Goal: Information Seeking & Learning: Check status

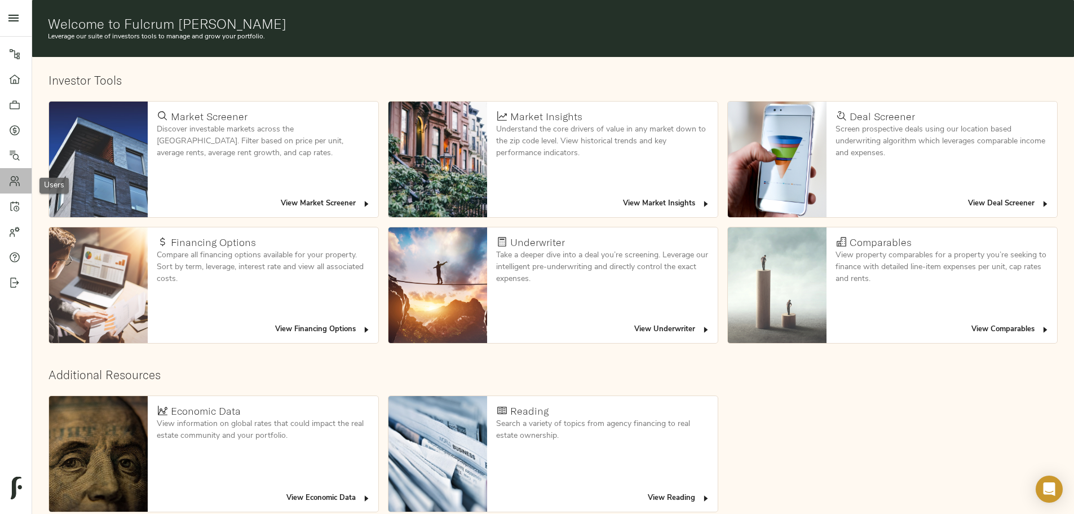
click at [18, 184] on icon at bounding box center [14, 180] width 11 height 11
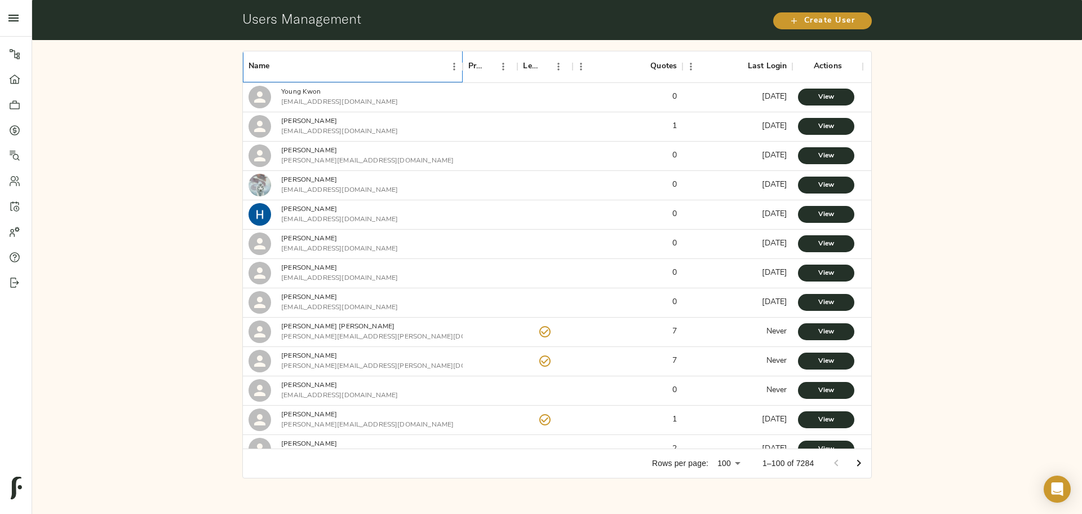
click at [325, 61] on div "Name" at bounding box center [347, 67] width 197 height 32
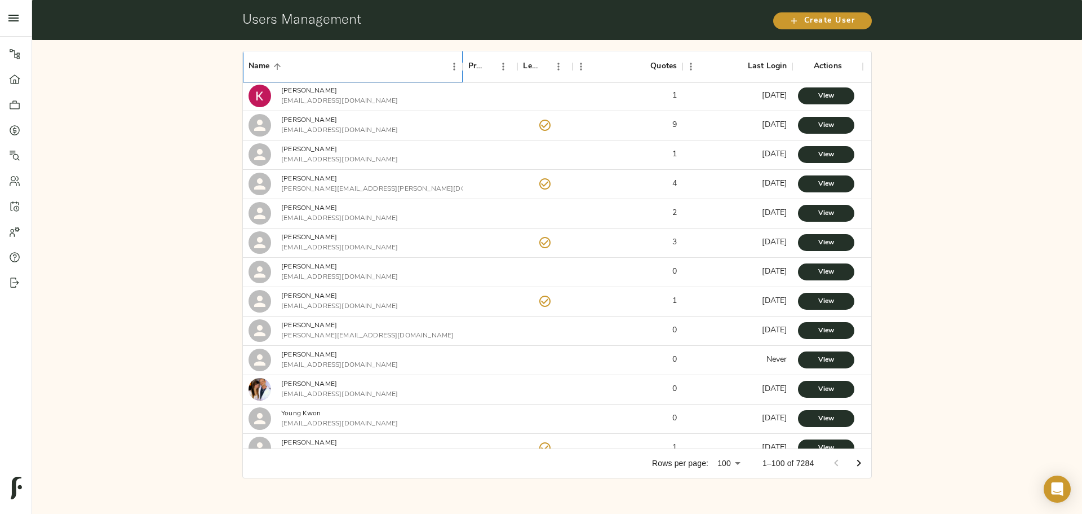
scroll to position [368, 0]
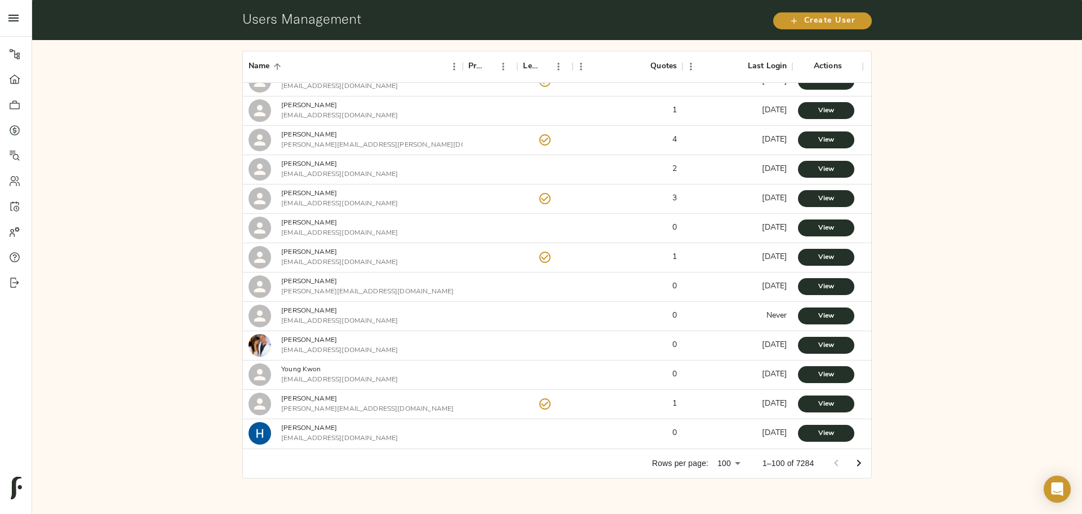
click at [860, 464] on icon "Go to next page" at bounding box center [859, 462] width 4 height 7
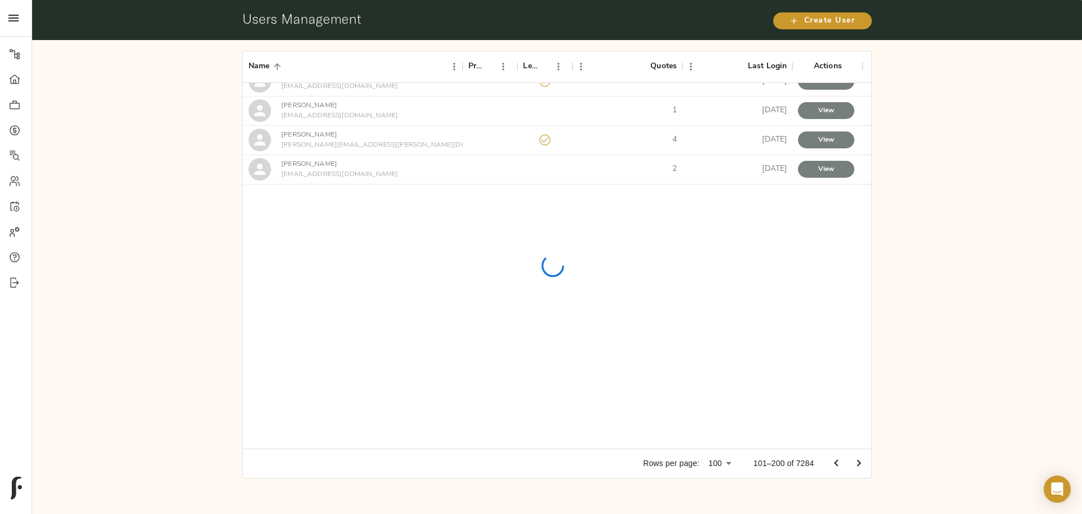
scroll to position [0, 0]
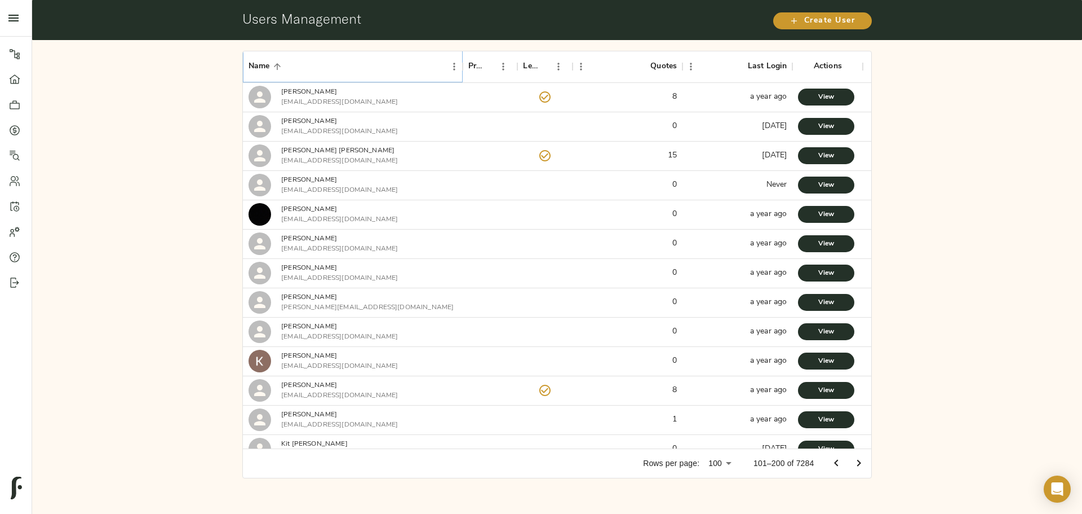
click at [276, 68] on icon "Sort" at bounding box center [277, 66] width 10 height 10
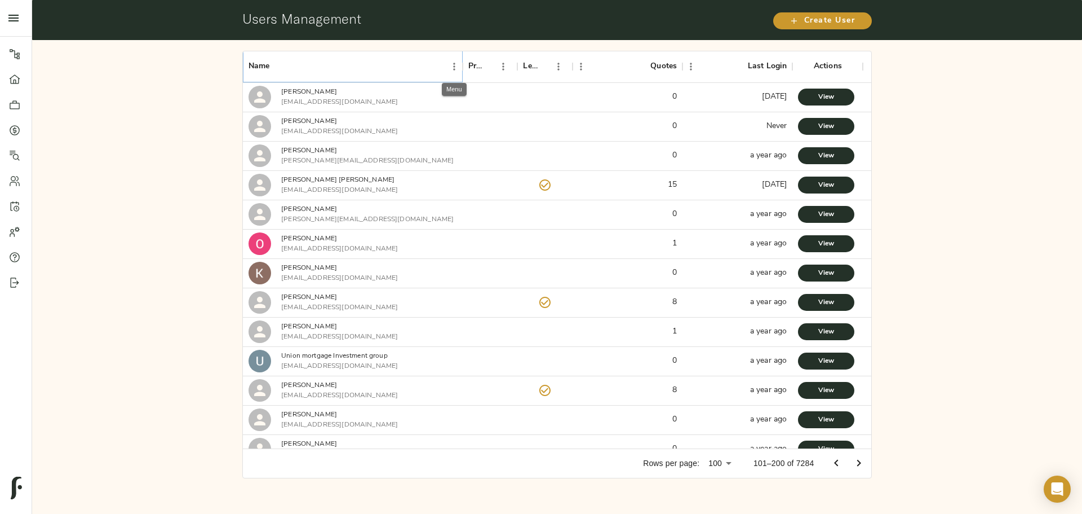
click at [451, 65] on icon "Menu" at bounding box center [454, 66] width 11 height 11
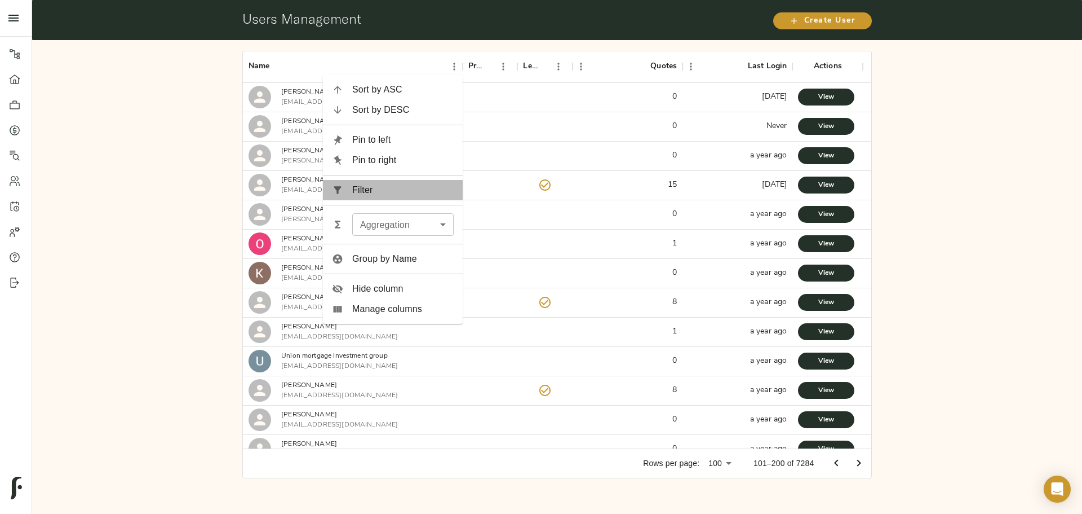
click at [358, 188] on span "Filter" at bounding box center [402, 190] width 101 height 14
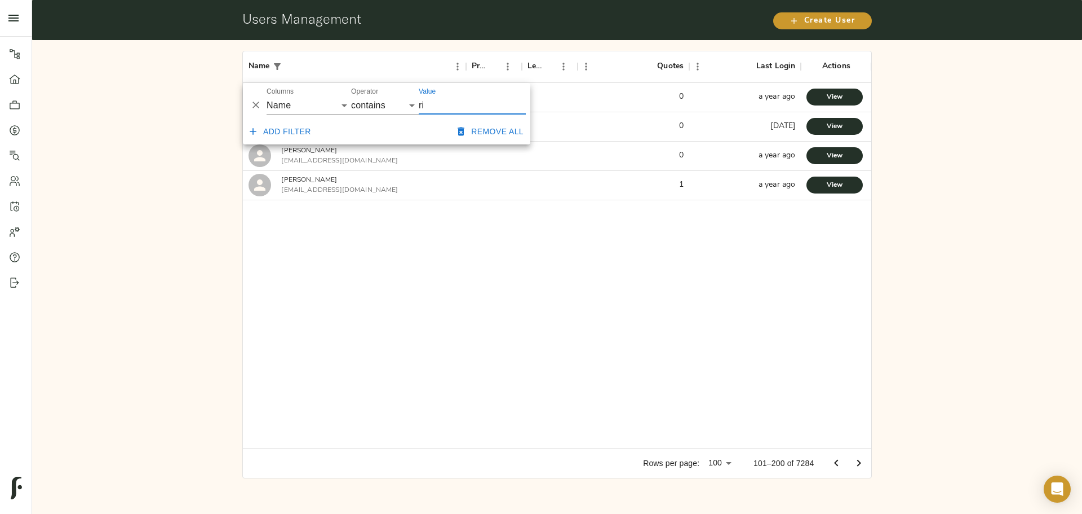
type input "r"
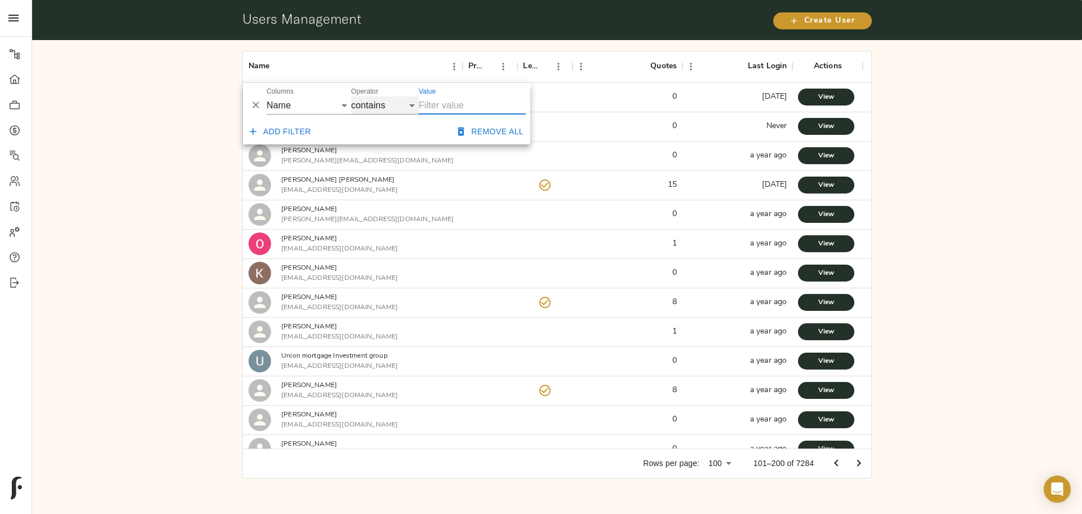
click at [390, 103] on select "contains equals starts with ends with is empty is not empty is any of" at bounding box center [385, 105] width 68 height 18
click at [351, 96] on select "contains equals starts with ends with is empty is not empty is any of" at bounding box center [385, 105] width 68 height 18
click at [440, 105] on input "Value" at bounding box center [472, 105] width 107 height 18
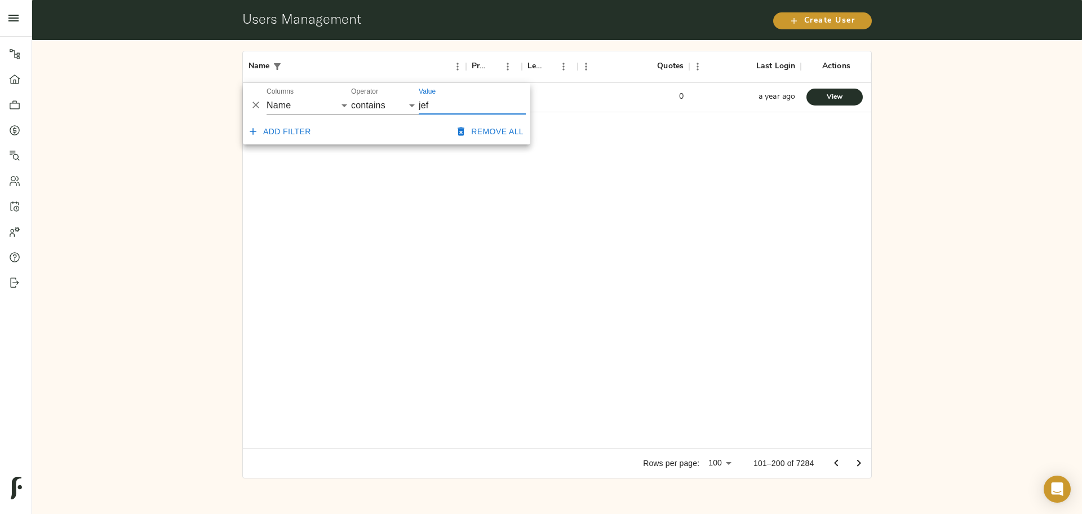
type input "jef"
click at [410, 170] on div "[PERSON_NAME] [PERSON_NAME][EMAIL_ADDRESS][DOMAIN_NAME] 0 a year ago View" at bounding box center [557, 265] width 629 height 365
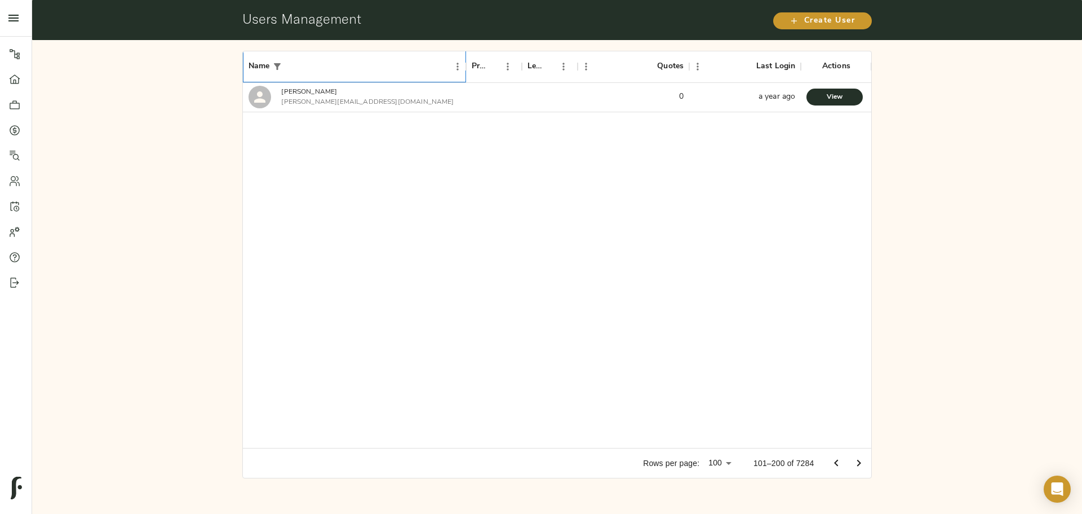
click at [329, 65] on div "Name" at bounding box center [349, 67] width 201 height 32
click at [454, 61] on icon "Menu" at bounding box center [457, 66] width 11 height 11
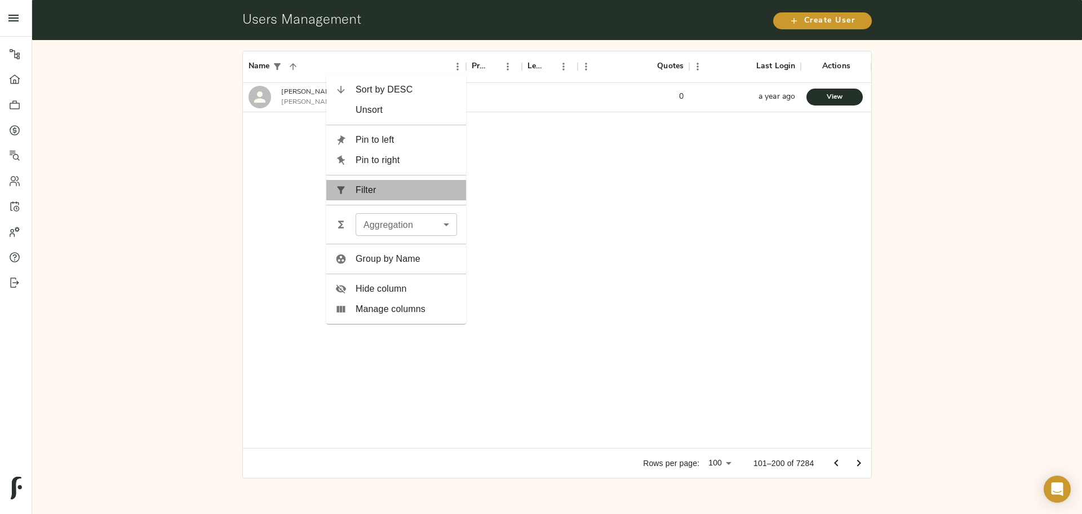
click at [395, 182] on li "Filter" at bounding box center [396, 190] width 140 height 20
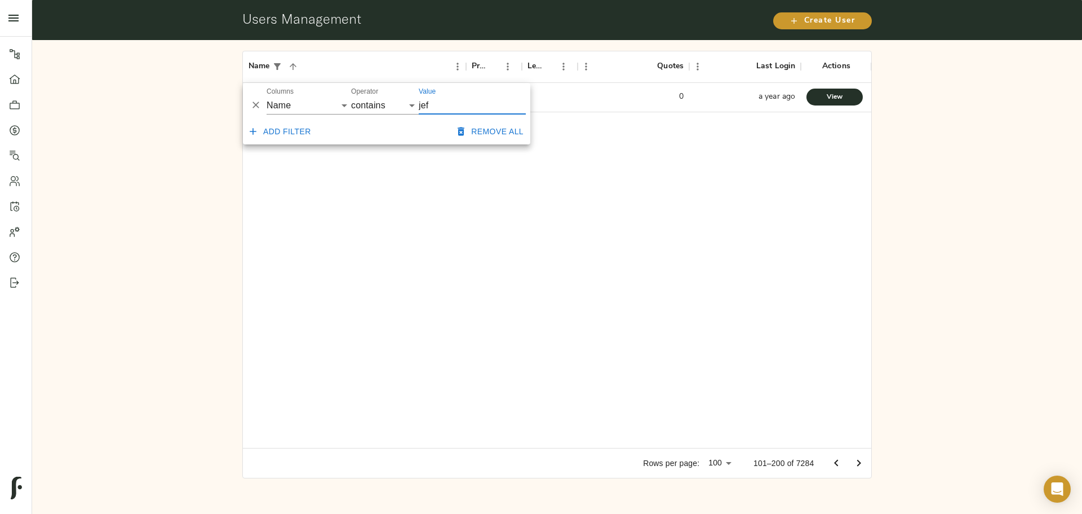
drag, startPoint x: 445, startPoint y: 103, endPoint x: 357, endPoint y: 112, distance: 88.5
click at [357, 112] on div "And Or Columns Name Premium? Lender? Quotes Last Login Operator contains equals…" at bounding box center [386, 101] width 287 height 36
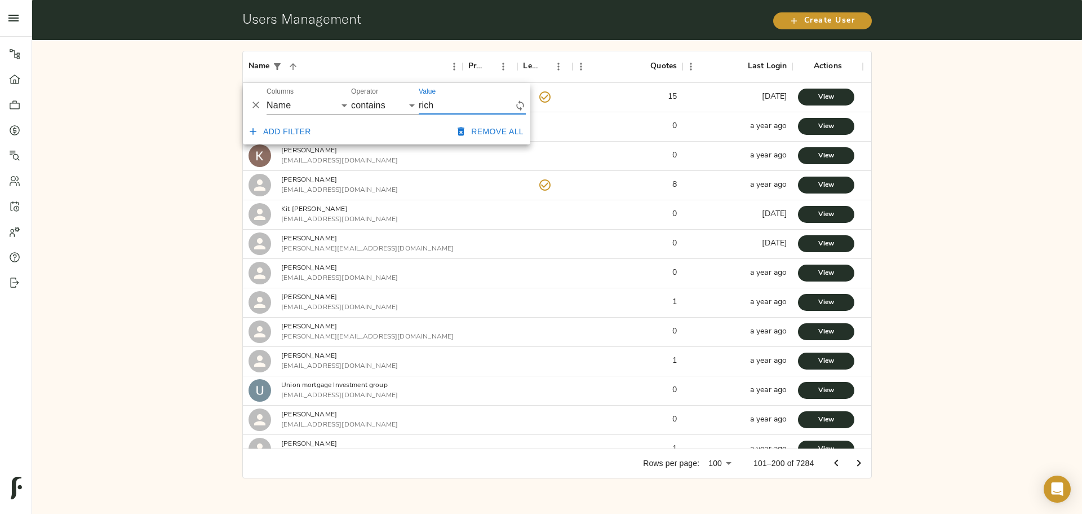
type input "rich"
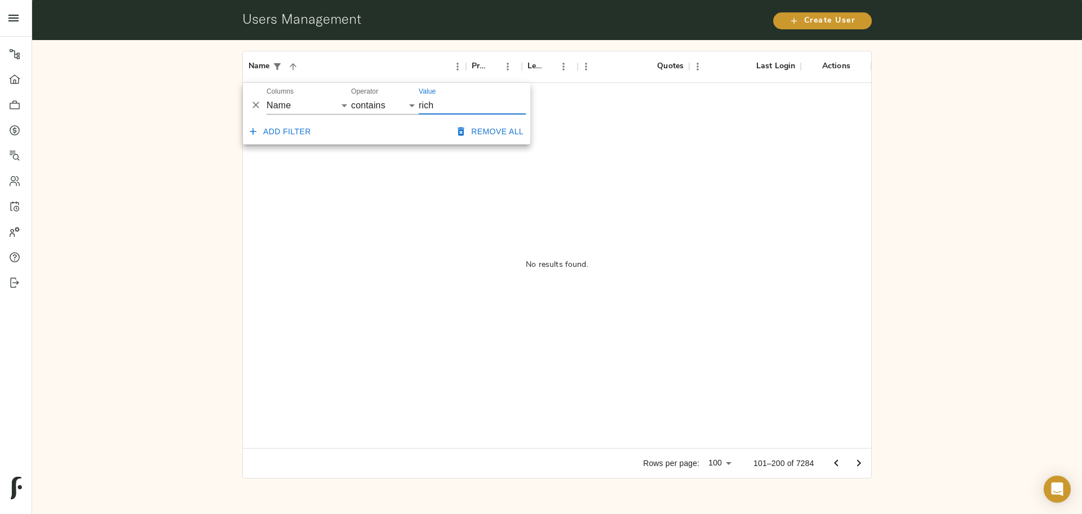
click at [444, 199] on div "No results found." at bounding box center [557, 265] width 629 height 365
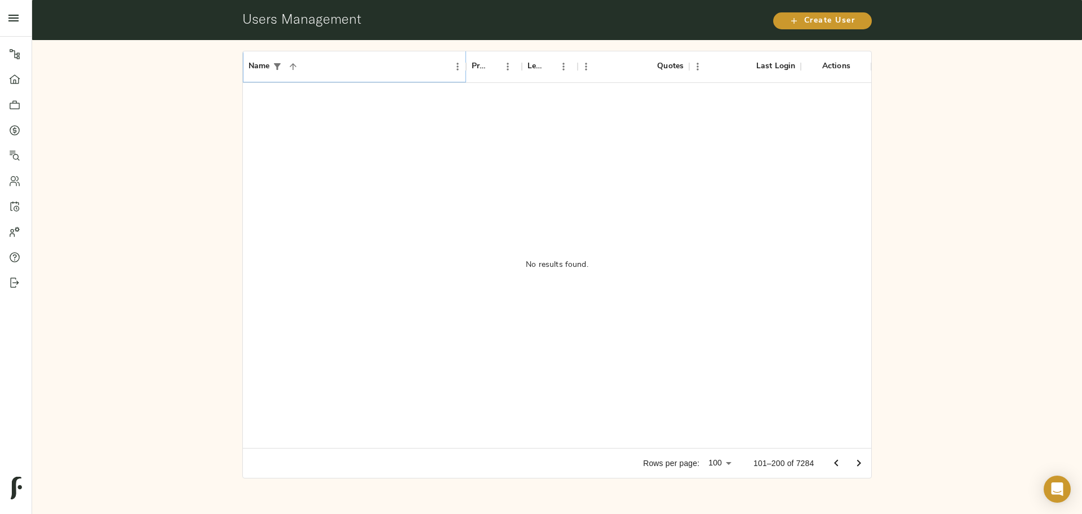
click at [294, 64] on icon "Sort" at bounding box center [293, 66] width 7 height 7
click at [294, 65] on icon "Sort" at bounding box center [293, 66] width 7 height 7
click at [462, 63] on div "Name" at bounding box center [466, 67] width 14 height 32
click at [455, 67] on icon "Menu" at bounding box center [457, 66] width 11 height 11
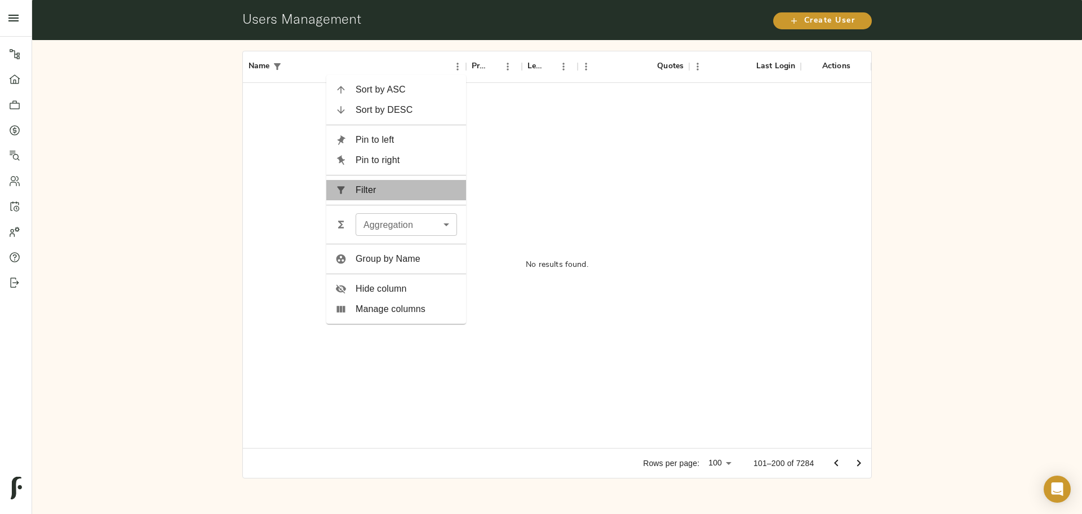
click at [392, 188] on span "Filter" at bounding box center [406, 190] width 101 height 14
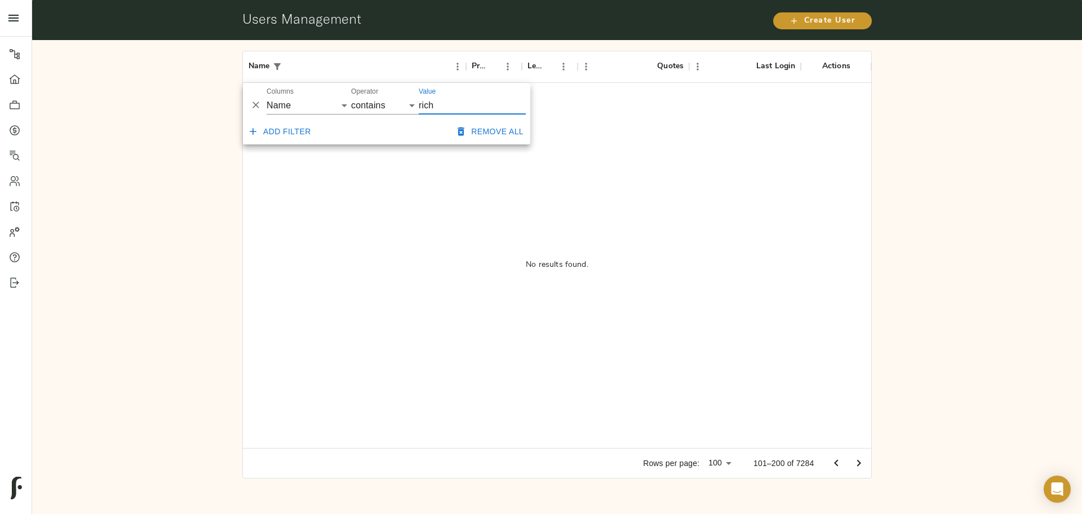
drag, startPoint x: 441, startPoint y: 107, endPoint x: 356, endPoint y: 107, distance: 85.1
click at [356, 107] on div "And Or Columns Name Premium? Lender? Quotes Last Login Operator contains equals…" at bounding box center [386, 101] width 287 height 36
click at [478, 132] on button "Remove all" at bounding box center [490, 131] width 75 height 21
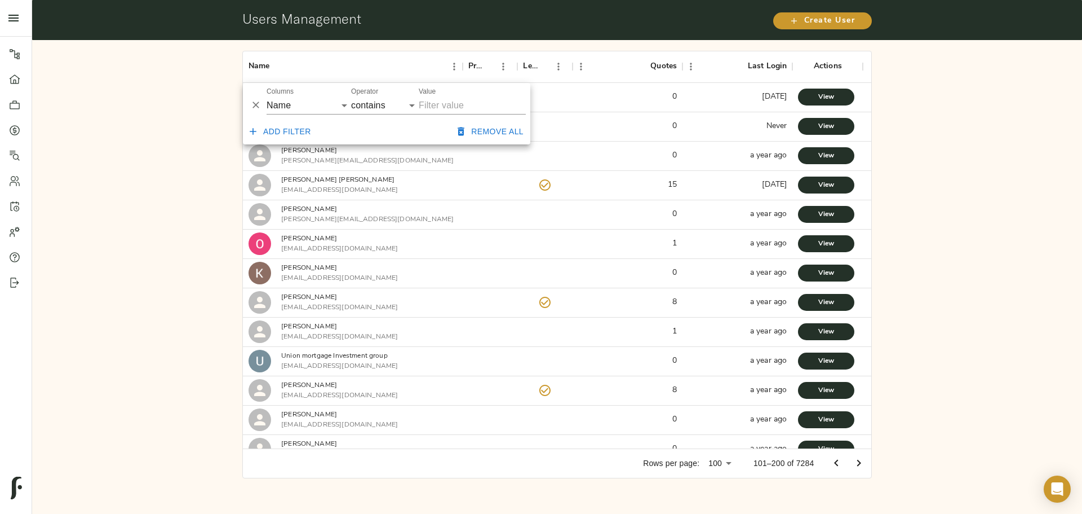
click at [121, 141] on div "Name Premium? Lender? Quotes Last Login Actions [PERSON_NAME] [EMAIL_ADDRESS][D…" at bounding box center [557, 264] width 1050 height 449
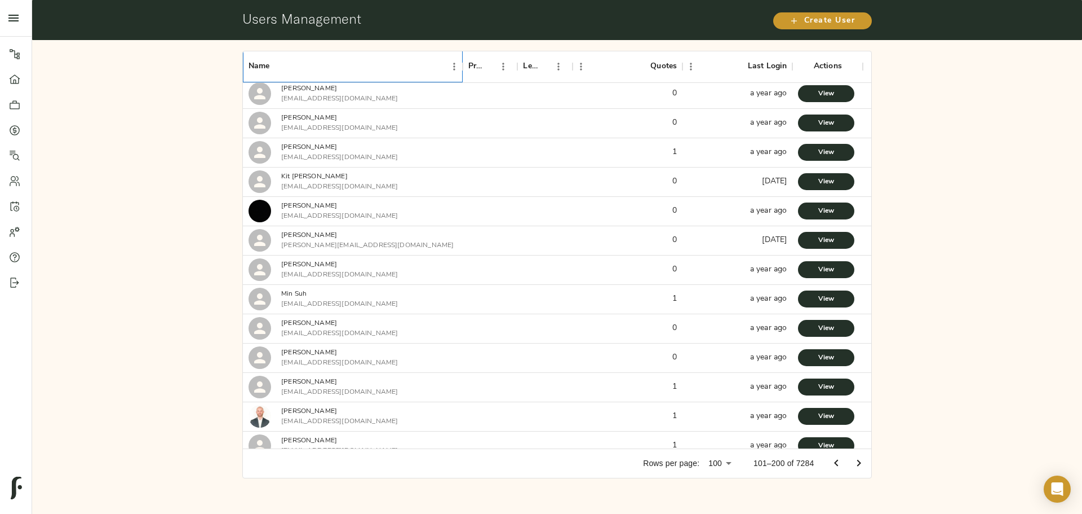
scroll to position [338, 0]
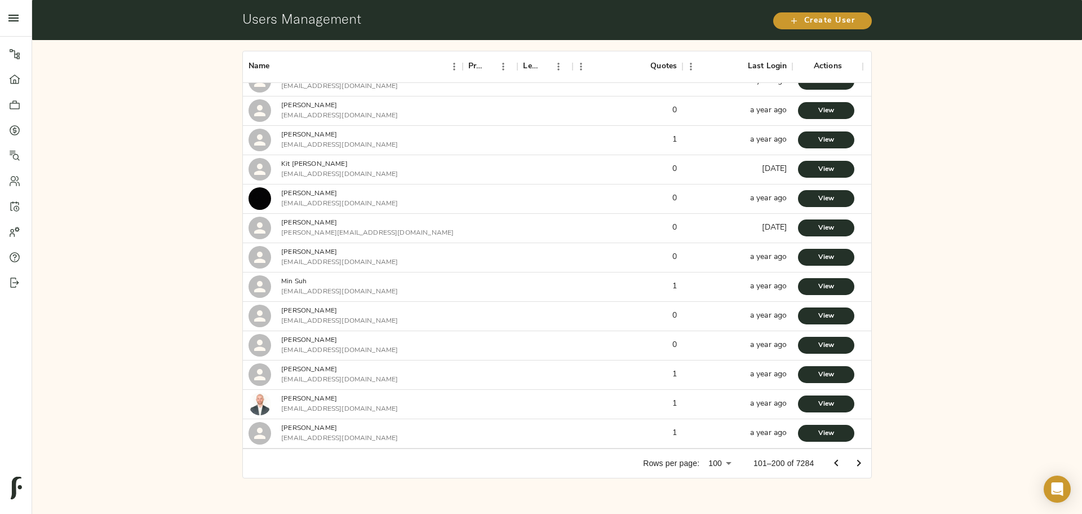
click at [728, 459] on body "Fulcrum Lending Pipeline Dashboard Portfolio Quotes Search Users Activity Accou…" at bounding box center [541, 257] width 1082 height 514
click at [723, 490] on li "100" at bounding box center [719, 490] width 33 height 20
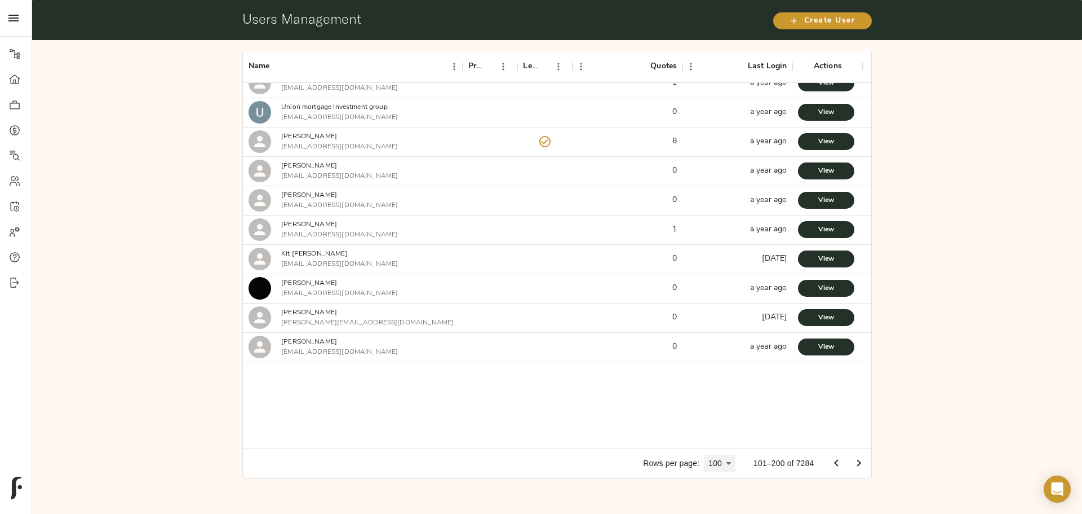
scroll to position [368, 0]
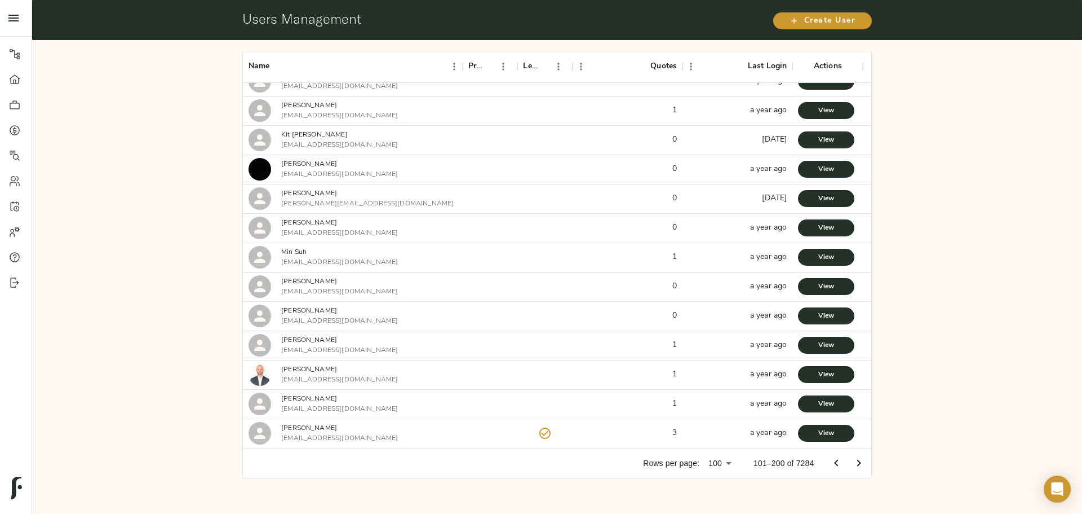
click at [772, 462] on p "101–200 of 7284" at bounding box center [784, 462] width 60 height 11
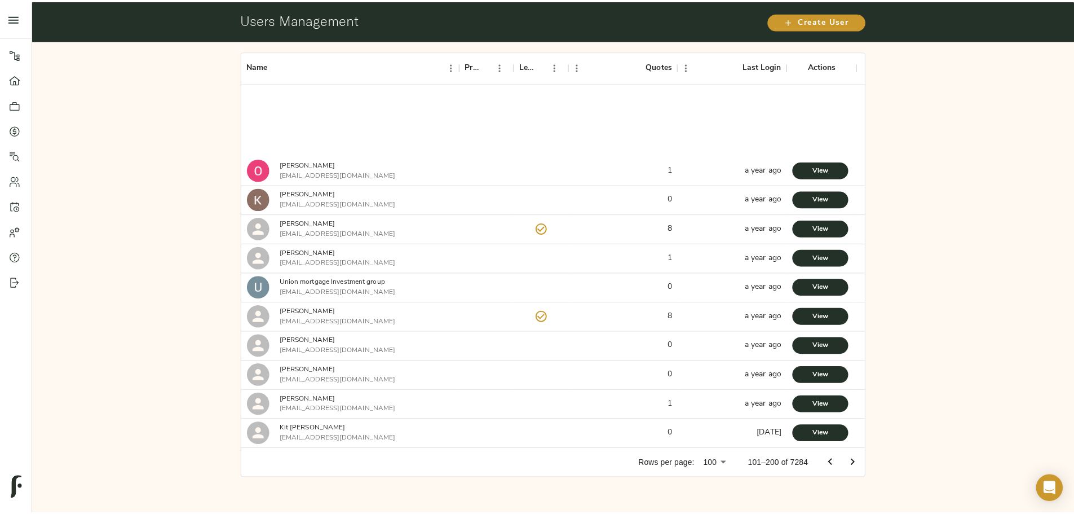
scroll to position [29, 0]
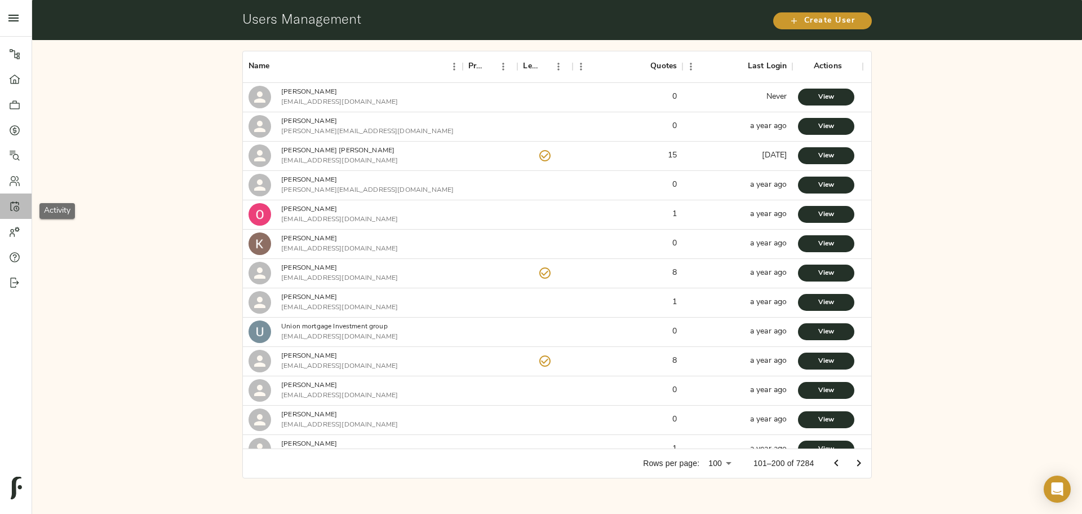
click at [11, 211] on icon at bounding box center [14, 206] width 11 height 11
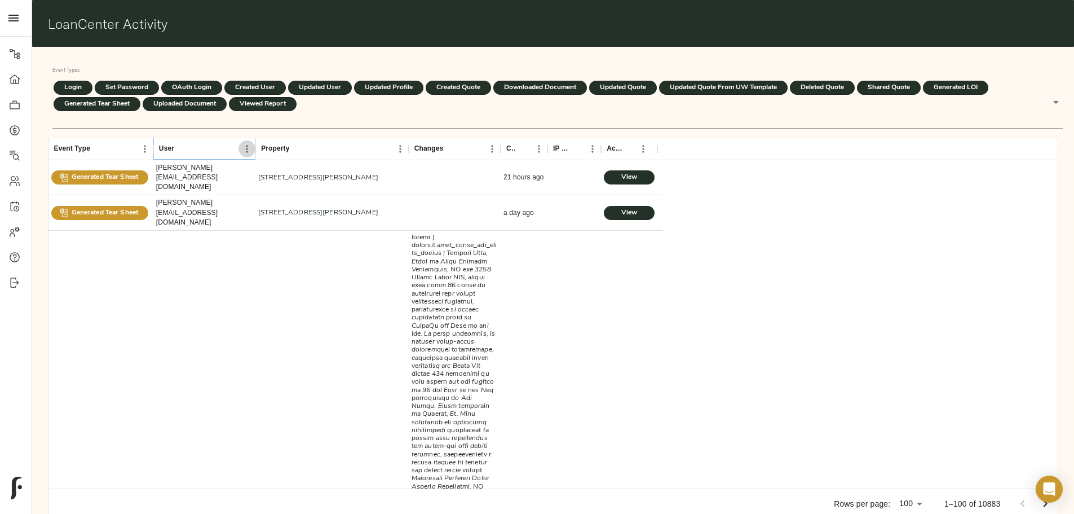
click at [253, 143] on icon "Menu" at bounding box center [246, 148] width 11 height 11
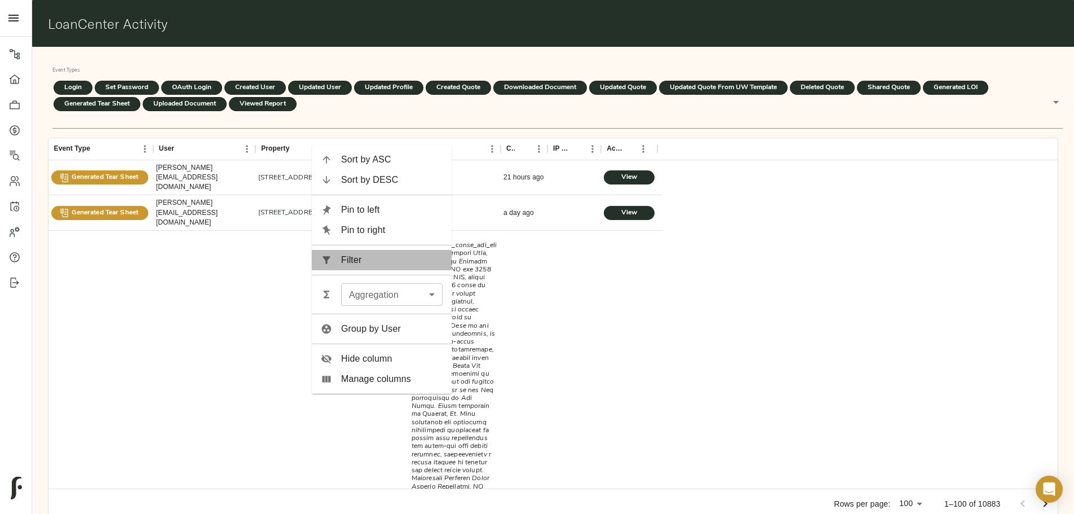
click at [377, 258] on span "Filter" at bounding box center [391, 260] width 101 height 14
select select "email"
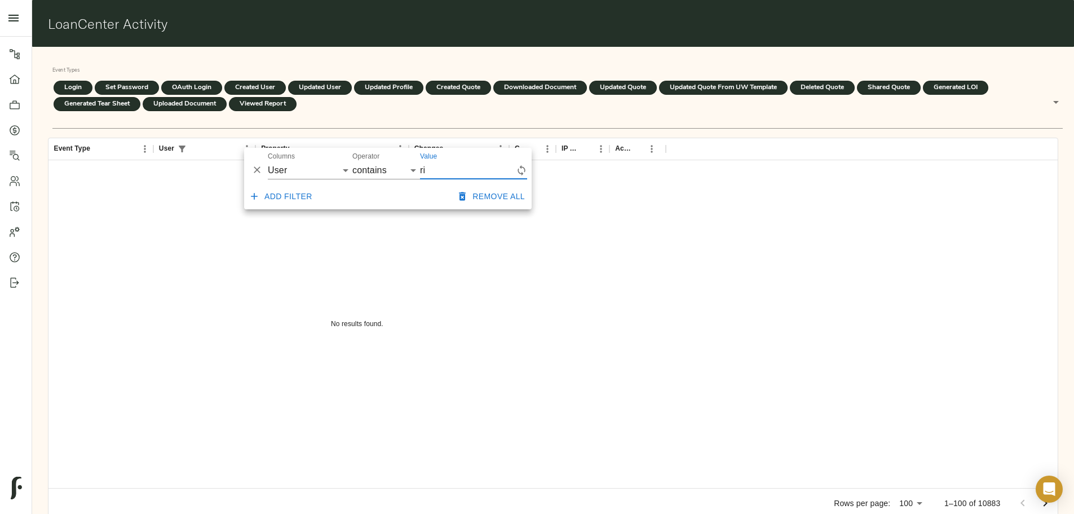
type input "r"
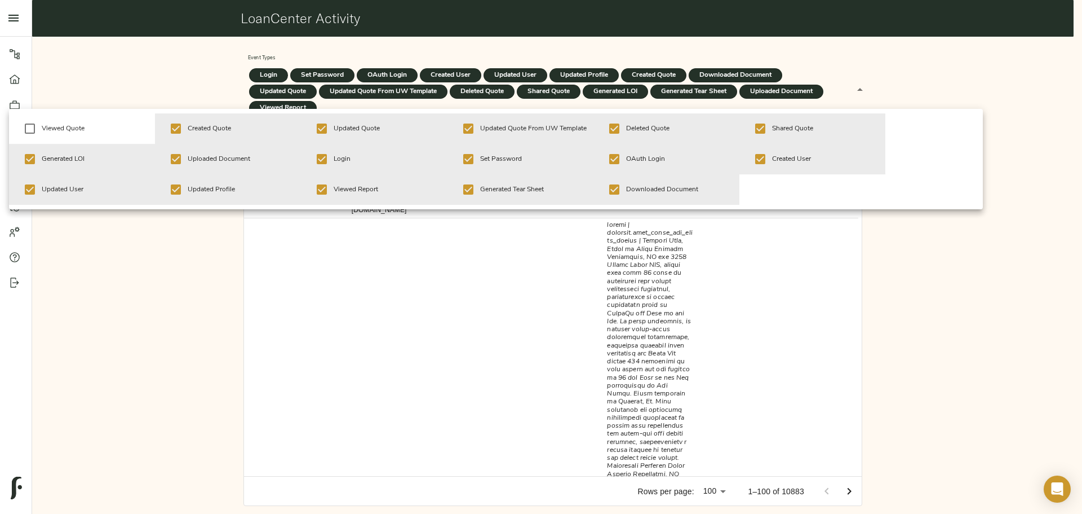
click at [860, 88] on body "Fulcrum Lending Pipeline Dashboard Portfolio Quotes Search Users Activity Accou…" at bounding box center [541, 265] width 1082 height 530
click at [919, 84] on div at bounding box center [541, 257] width 1082 height 514
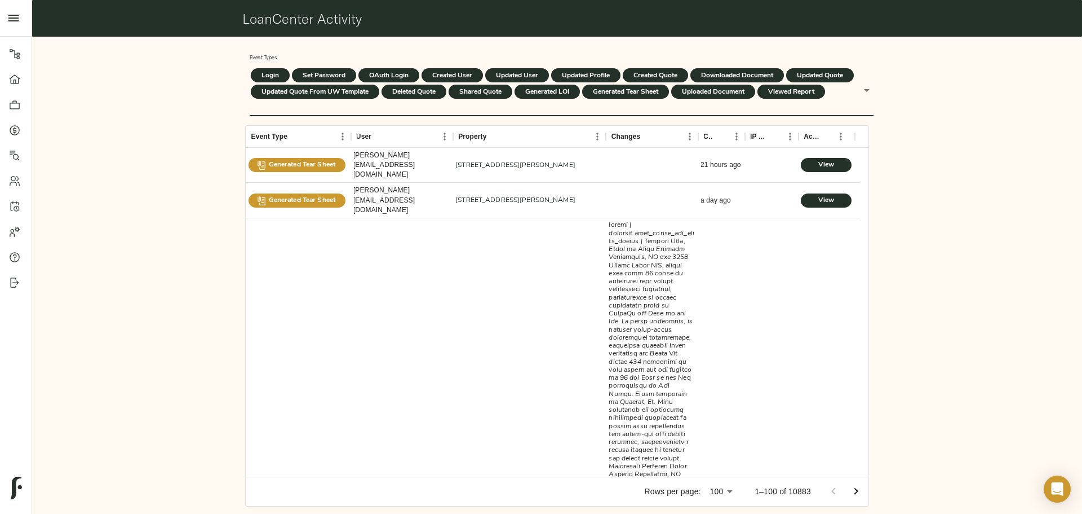
click at [858, 89] on body "Fulcrum Lending Pipeline Dashboard Portfolio Quotes Search Users Activity Accou…" at bounding box center [541, 265] width 1082 height 531
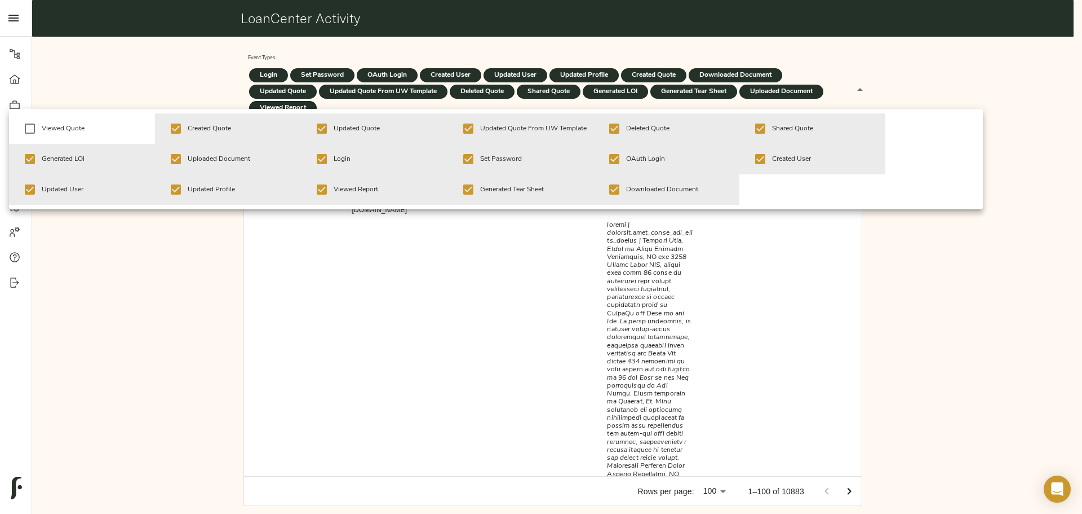
click at [46, 132] on span "Viewed Quote" at bounding box center [94, 128] width 104 height 10
type input "log_in_user,set_password,oauth_log_in_user,create_user,update_user,update_profi…"
checkbox input "true"
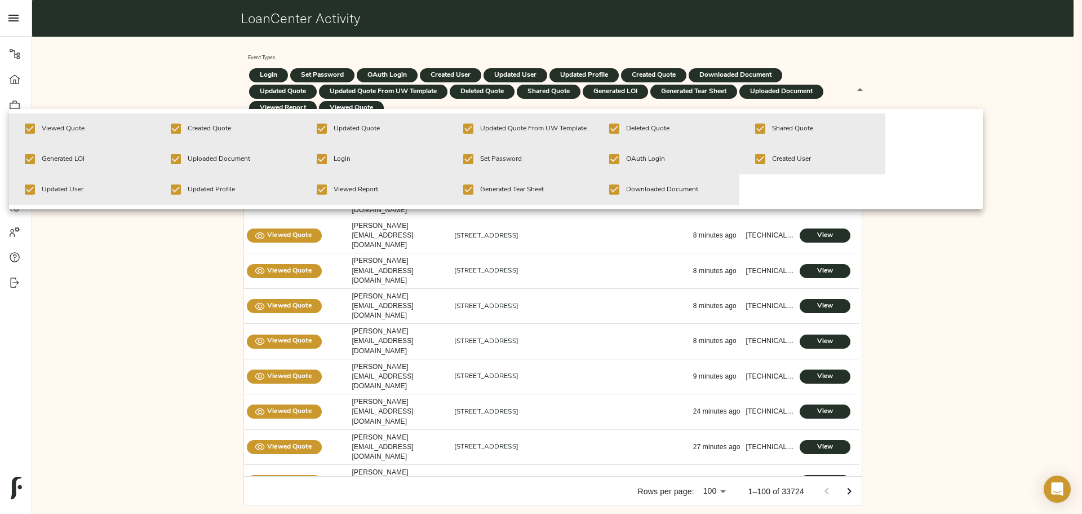
click at [95, 72] on div at bounding box center [541, 257] width 1082 height 514
click at [861, 90] on body "Fulcrum Lending Pipeline Dashboard Portfolio Quotes Search Users Activity Accou…" at bounding box center [541, 265] width 1082 height 530
click at [113, 64] on div at bounding box center [541, 257] width 1082 height 514
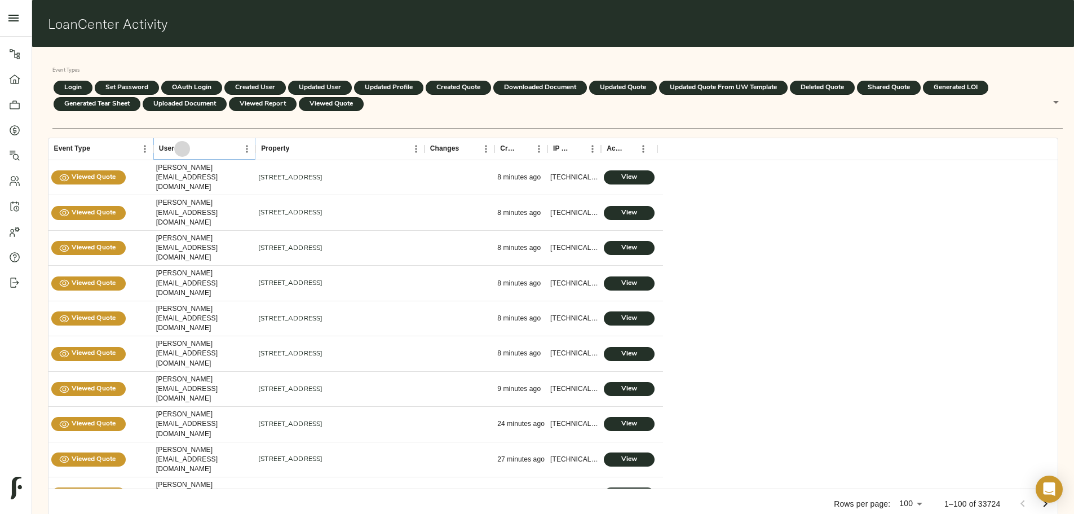
click at [185, 145] on icon "Sort" at bounding box center [182, 148] width 7 height 7
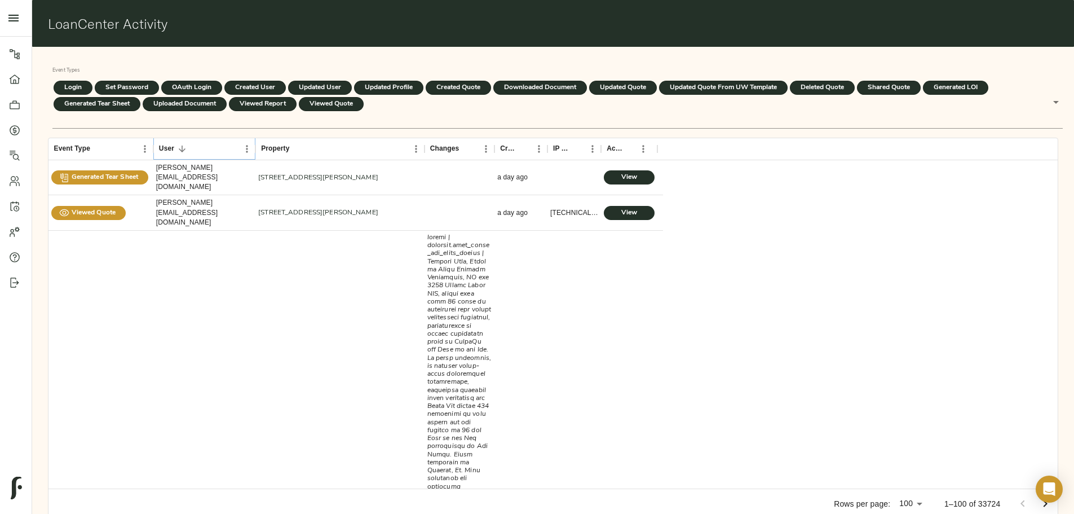
click at [253, 143] on icon "Menu" at bounding box center [246, 148] width 11 height 11
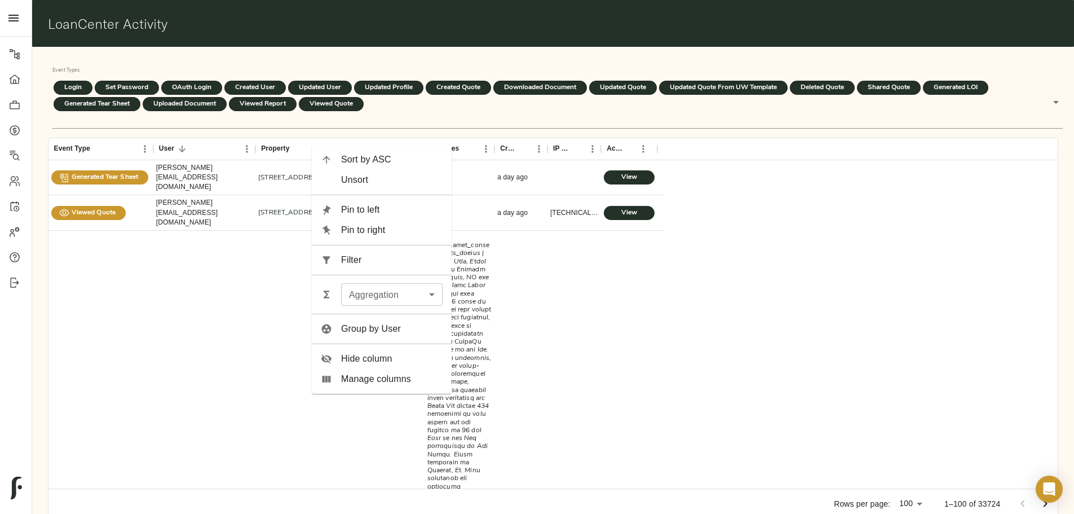
click at [210, 302] on div "Event Types Login Set Password [SECURITY_DATA] Login Created User Updated User …" at bounding box center [553, 290] width 1042 height 486
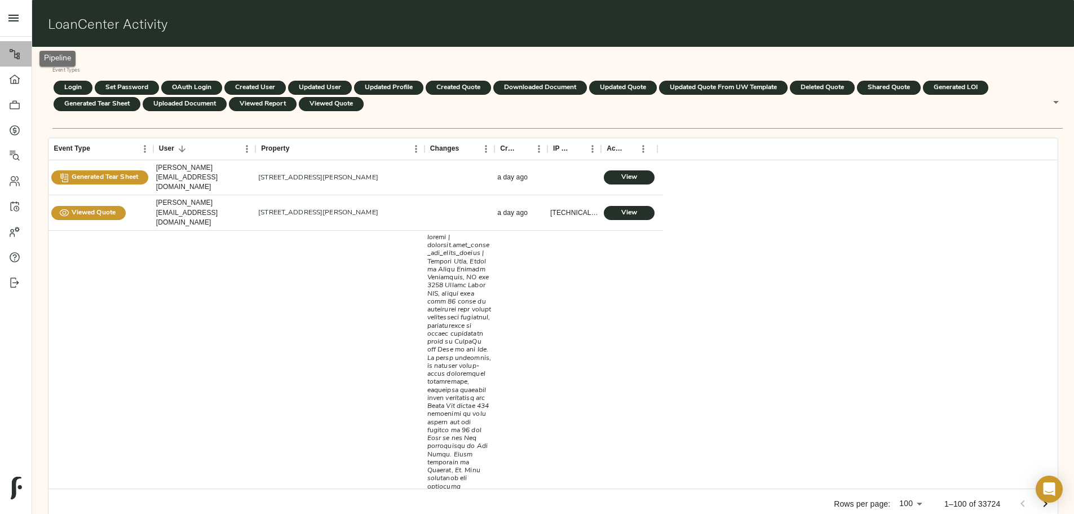
click at [16, 55] on icon at bounding box center [14, 53] width 11 height 11
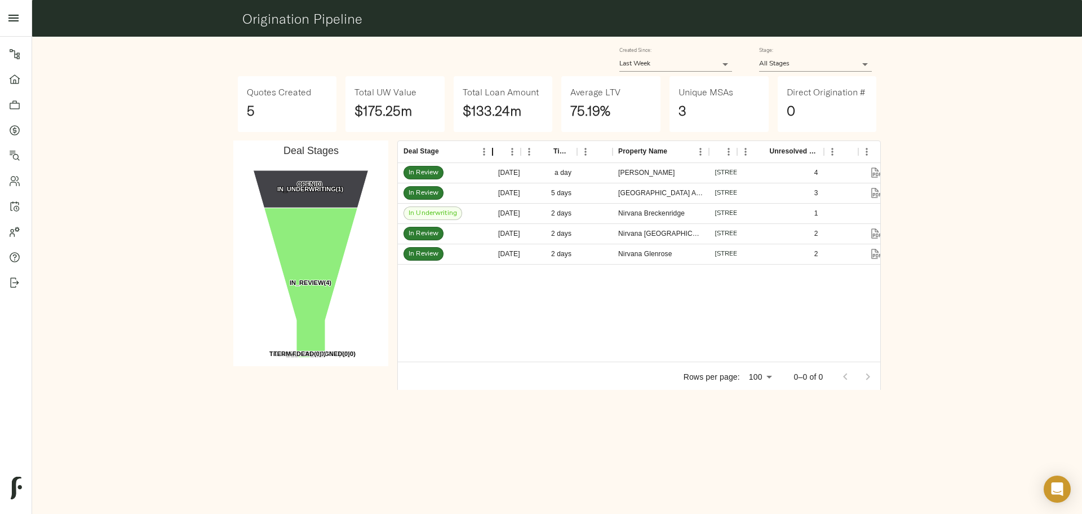
drag, startPoint x: 439, startPoint y: 155, endPoint x: 496, endPoint y: 153, distance: 57.0
click at [496, 153] on div "Deal Stage" at bounding box center [493, 151] width 14 height 22
click at [446, 151] on icon "Sort" at bounding box center [447, 152] width 10 height 10
click at [699, 72] on body "Fulcrum Lending Pipeline Dashboard Portfolio Quotes Search Users Activity Accou…" at bounding box center [541, 257] width 1082 height 514
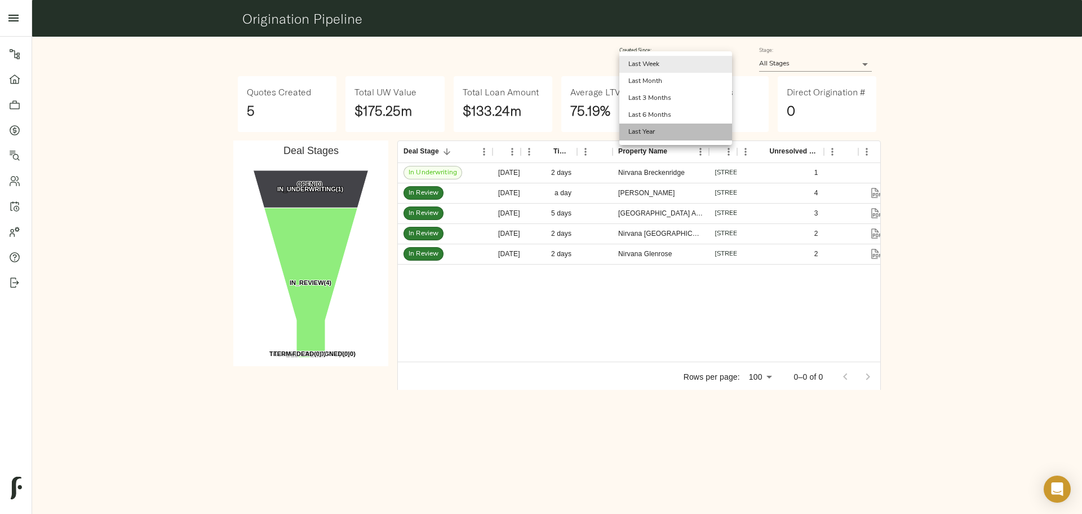
click at [655, 131] on li "Last Year" at bounding box center [675, 131] width 113 height 17
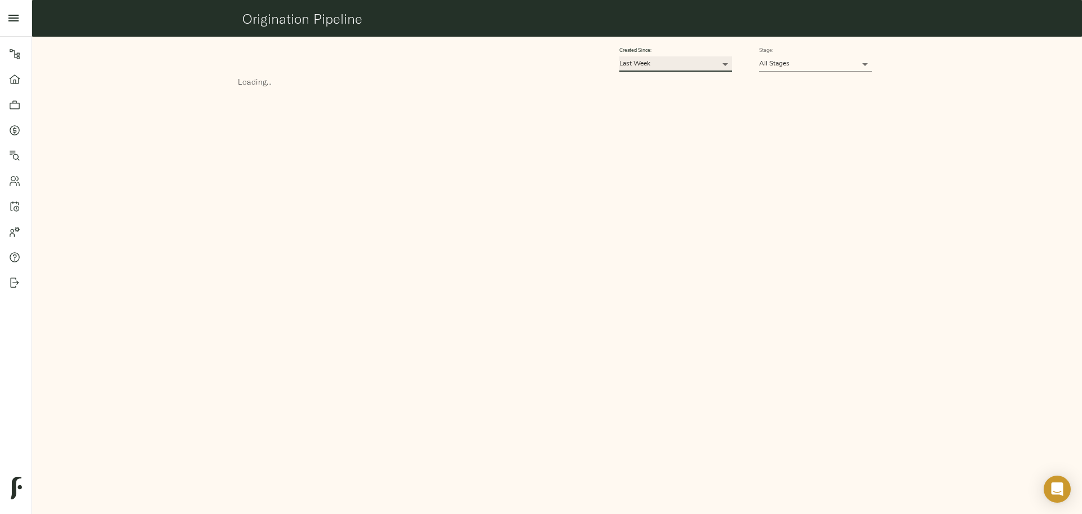
type input "365"
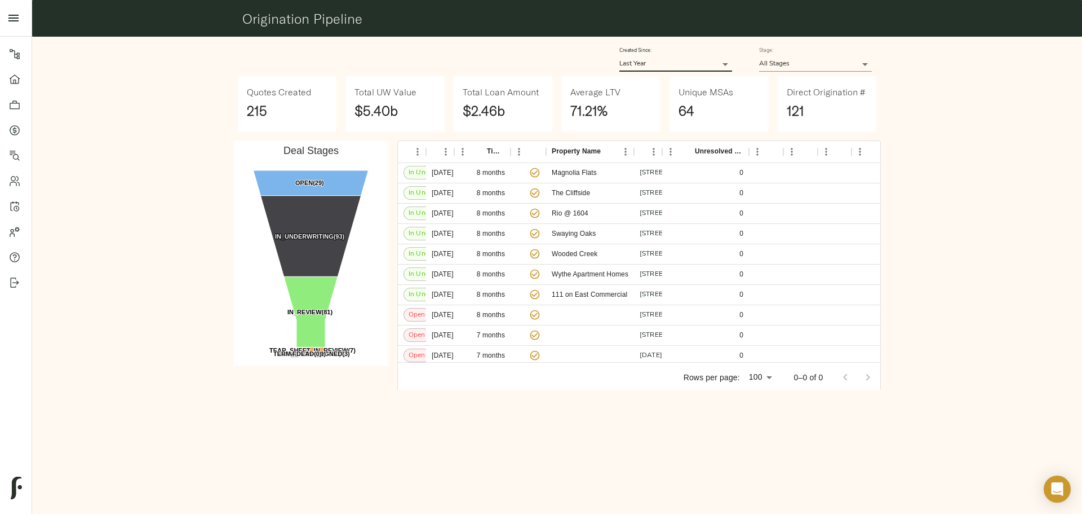
click at [775, 69] on body "Fulcrum Lending Pipeline Dashboard Portfolio Quotes Search Users Activity Accou…" at bounding box center [541, 257] width 1082 height 514
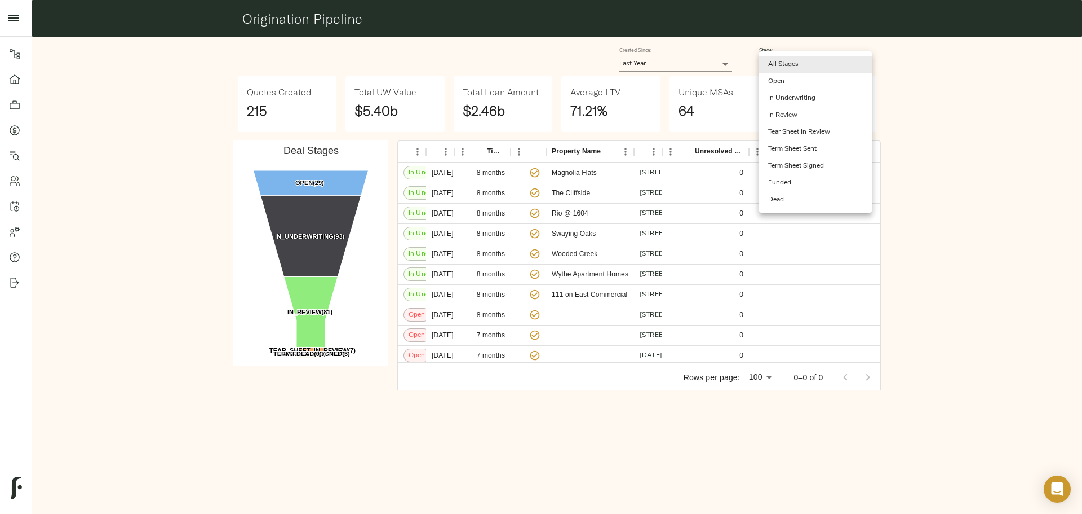
click at [791, 150] on li "Term Sheet Sent" at bounding box center [815, 148] width 113 height 17
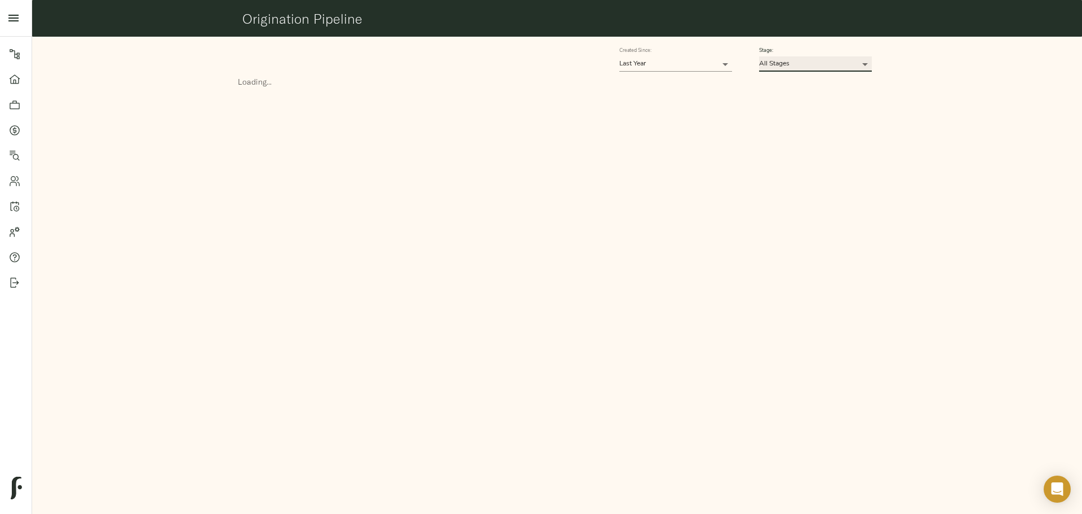
type input "TERM_SHEET_SENT"
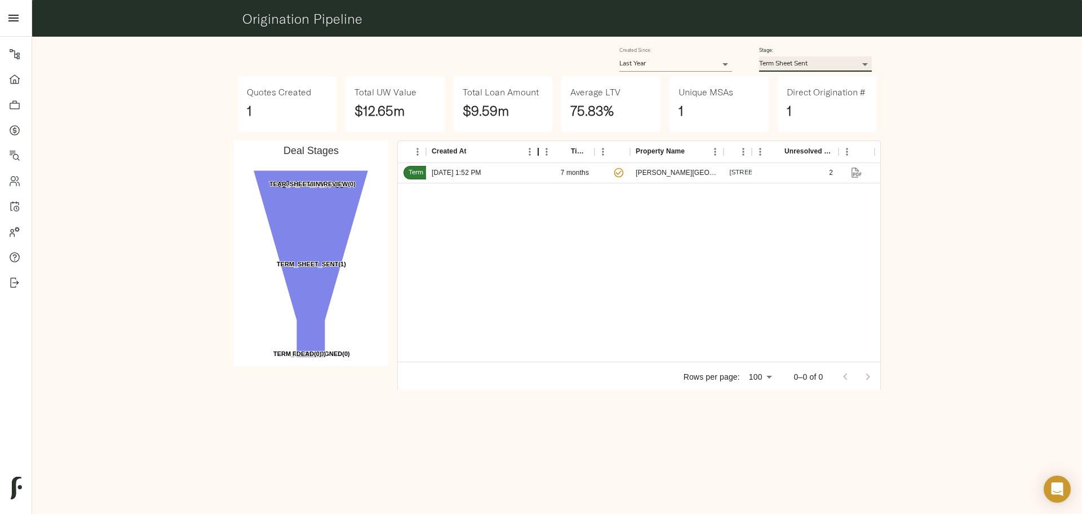
drag, startPoint x: 457, startPoint y: 157, endPoint x: 536, endPoint y: 157, distance: 78.4
click at [537, 157] on div "Created At" at bounding box center [539, 151] width 14 height 22
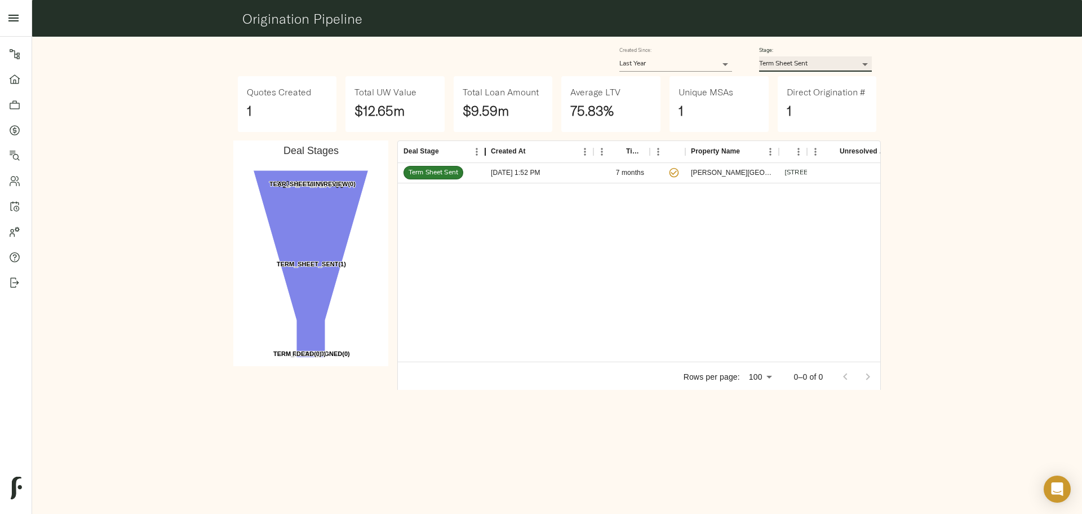
drag, startPoint x: 432, startPoint y: 153, endPoint x: 488, endPoint y: 153, distance: 56.4
click at [488, 153] on div "Deal Stage" at bounding box center [486, 151] width 14 height 22
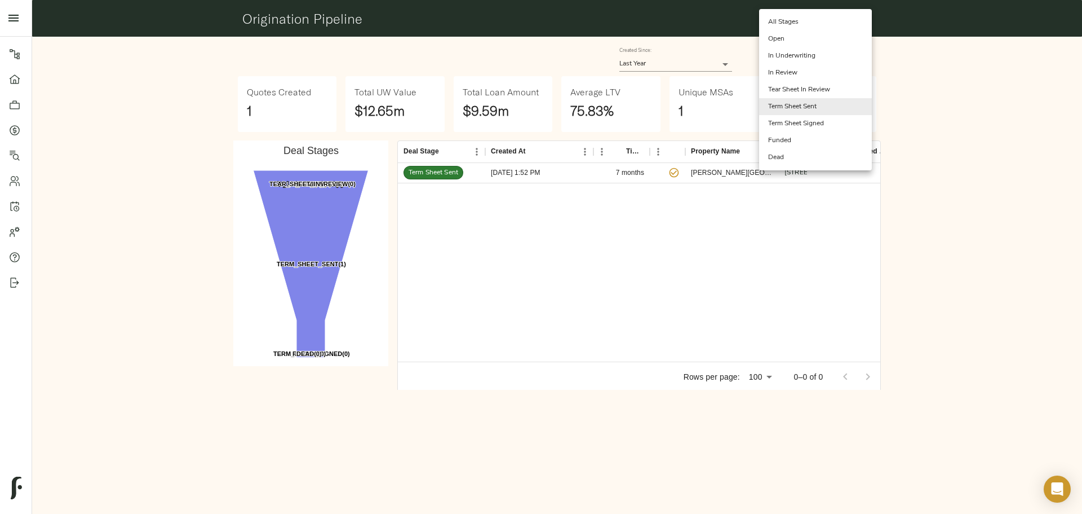
click at [804, 64] on body "Fulcrum Lending Pipeline Dashboard Portfolio Quotes Search Users Activity Accou…" at bounding box center [541, 257] width 1082 height 514
click at [913, 67] on div at bounding box center [541, 257] width 1082 height 514
